Goal: Check status: Check status

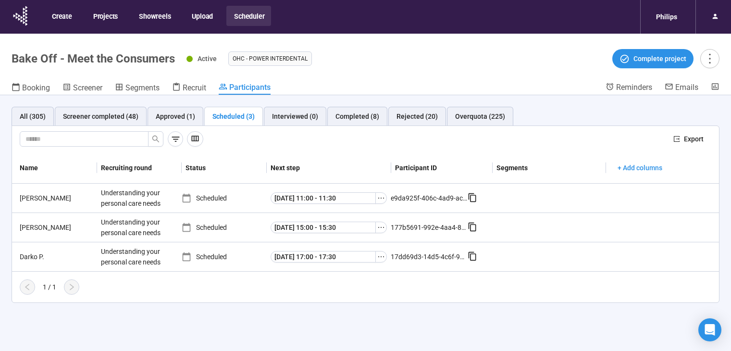
scroll to position [34, 0]
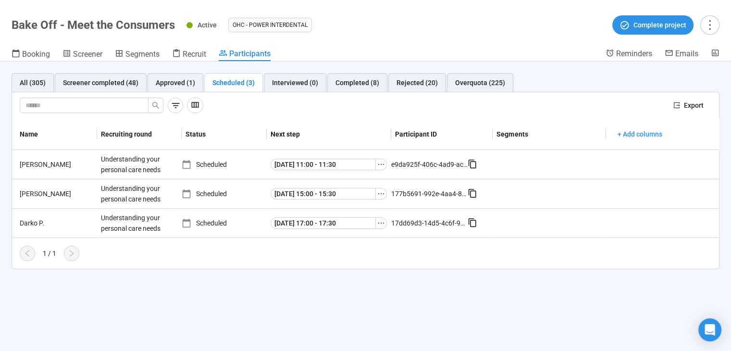
click at [489, 334] on div "All (305) Screener completed (48) Approved (1) Scheduled (3) Interviewed (0) Co…" at bounding box center [365, 205] width 731 height 289
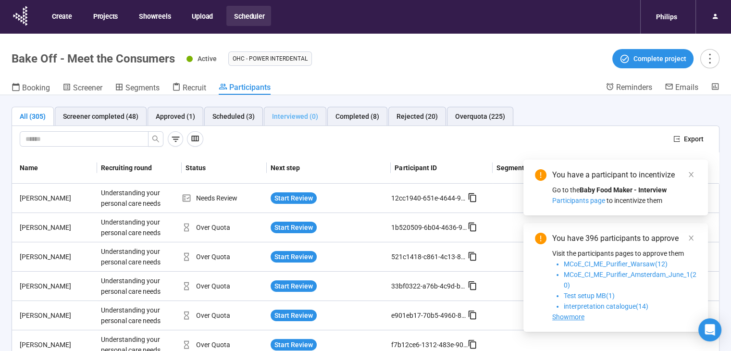
click at [264, 119] on div "Interviewed (0)" at bounding box center [295, 116] width 62 height 19
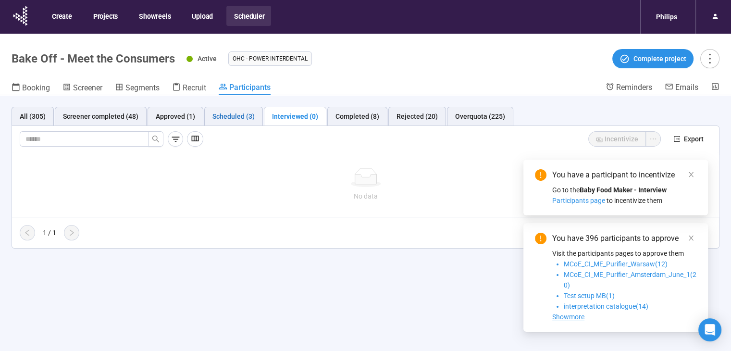
click at [234, 116] on div "Scheduled (3)" at bounding box center [233, 116] width 42 height 11
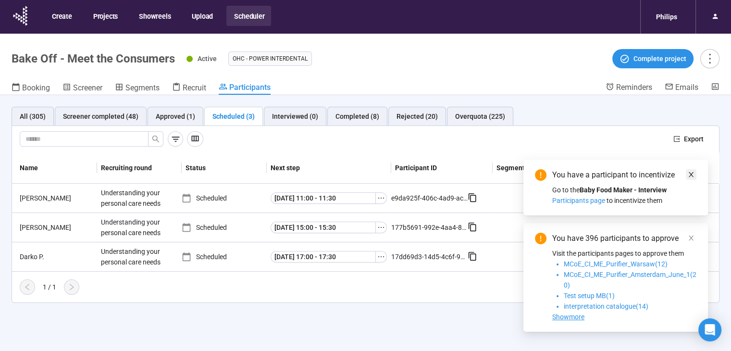
click at [689, 175] on icon "close" at bounding box center [690, 174] width 7 height 7
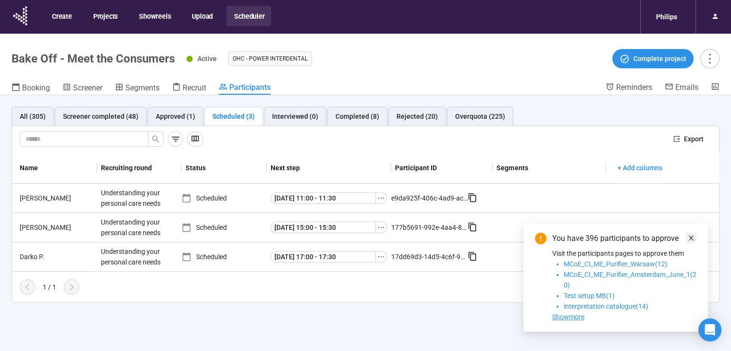
click at [689, 240] on icon "close" at bounding box center [690, 237] width 7 height 7
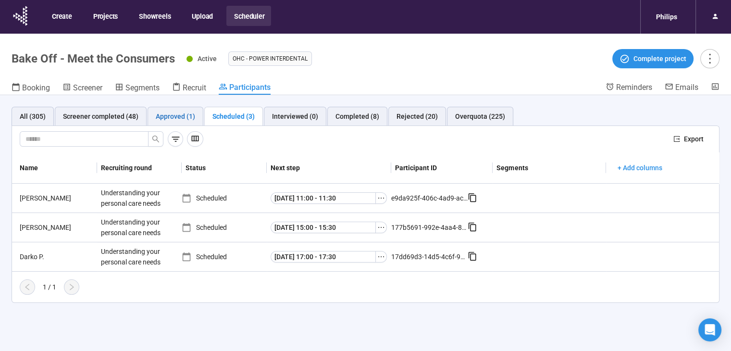
click at [173, 118] on div "Approved (1)" at bounding box center [175, 116] width 39 height 11
